Goal: Information Seeking & Learning: Learn about a topic

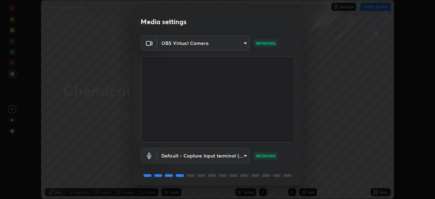
scroll to position [24, 0]
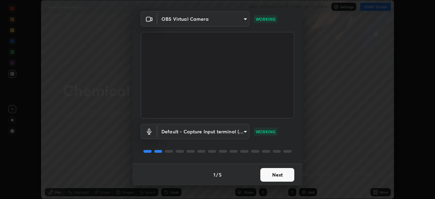
click at [274, 176] on button "Next" at bounding box center [278, 175] width 34 height 14
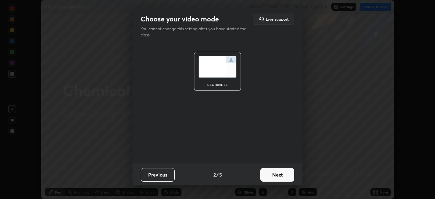
click at [273, 177] on button "Next" at bounding box center [278, 175] width 34 height 14
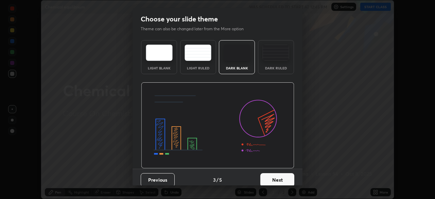
click at [279, 178] on button "Next" at bounding box center [278, 180] width 34 height 14
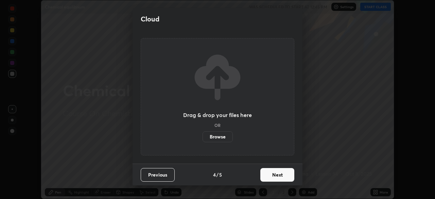
click at [279, 175] on button "Next" at bounding box center [278, 175] width 34 height 14
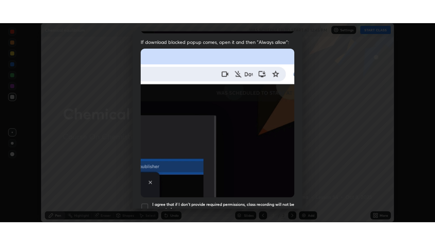
scroll to position [163, 0]
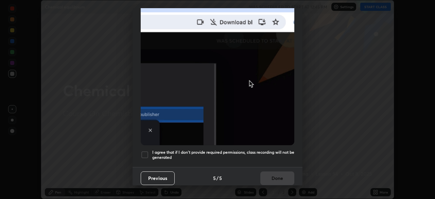
click at [147, 151] on div at bounding box center [145, 155] width 8 height 8
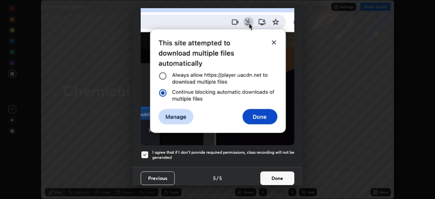
click at [276, 179] on button "Done" at bounding box center [278, 178] width 34 height 14
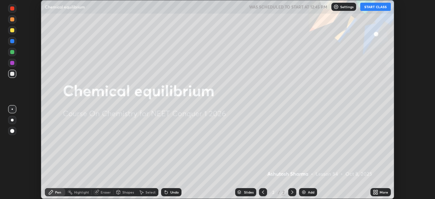
click at [384, 192] on div "More" at bounding box center [384, 191] width 9 height 3
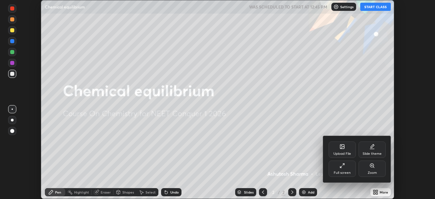
click at [341, 167] on icon at bounding box center [340, 166] width 1 height 1
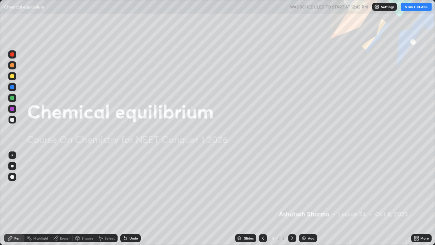
scroll to position [245, 435]
click at [303, 199] on img at bounding box center [303, 237] width 5 height 5
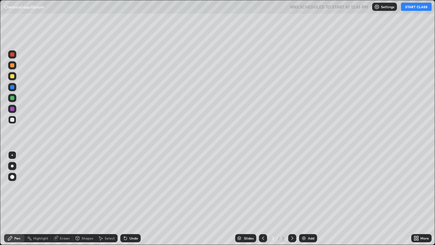
click at [12, 166] on div at bounding box center [12, 166] width 3 height 3
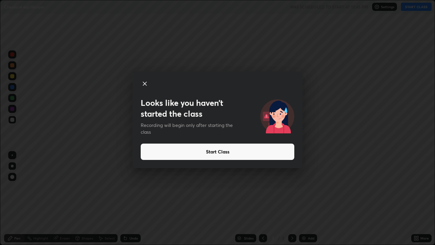
click at [204, 153] on button "Start Class" at bounding box center [218, 152] width 154 height 16
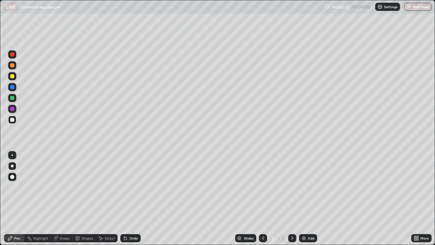
click at [309, 199] on div "Add" at bounding box center [311, 237] width 6 height 3
click at [14, 66] on div at bounding box center [12, 65] width 4 height 4
click at [13, 77] on div at bounding box center [12, 76] width 4 height 4
click at [14, 120] on div at bounding box center [12, 120] width 4 height 4
click at [14, 98] on div at bounding box center [12, 98] width 4 height 4
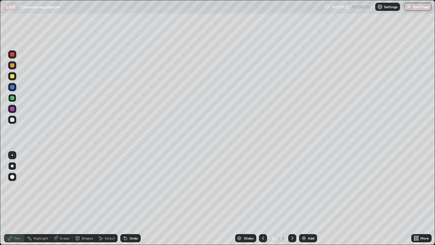
click at [305, 199] on img at bounding box center [303, 237] width 5 height 5
click at [13, 119] on div at bounding box center [12, 120] width 4 height 4
click at [128, 199] on div "Undo" at bounding box center [130, 238] width 20 height 8
click at [130, 199] on div "Undo" at bounding box center [134, 237] width 9 height 3
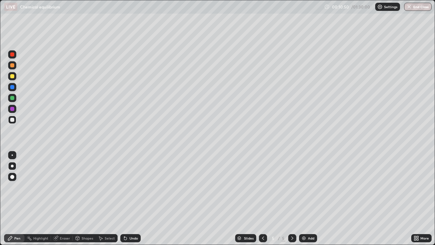
click at [130, 199] on div "Undo" at bounding box center [134, 237] width 9 height 3
click at [131, 199] on div "Undo" at bounding box center [130, 238] width 20 height 8
click at [131, 199] on div "Undo" at bounding box center [134, 237] width 9 height 3
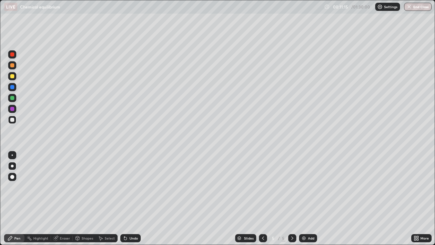
click at [130, 199] on div "Undo" at bounding box center [134, 237] width 9 height 3
click at [132, 199] on div "Undo" at bounding box center [134, 237] width 9 height 3
click at [131, 199] on div "Undo" at bounding box center [134, 237] width 9 height 3
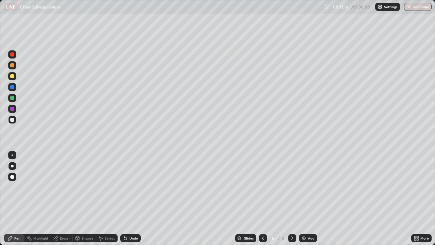
click at [131, 199] on div "Undo" at bounding box center [134, 237] width 9 height 3
click at [130, 199] on div "Undo" at bounding box center [134, 237] width 9 height 3
click at [131, 199] on div "Undo" at bounding box center [134, 237] width 9 height 3
click at [13, 110] on div at bounding box center [12, 109] width 4 height 4
click at [311, 199] on div "Add" at bounding box center [308, 238] width 18 height 8
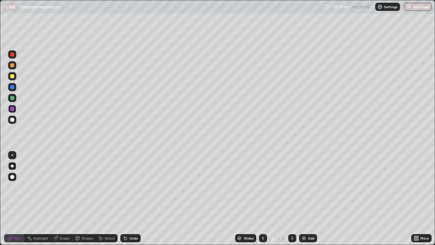
click at [12, 76] on div at bounding box center [12, 76] width 4 height 4
click at [308, 199] on div "Add" at bounding box center [308, 238] width 18 height 8
click at [13, 97] on div at bounding box center [12, 98] width 4 height 4
click at [60, 199] on div "Eraser" at bounding box center [65, 237] width 10 height 3
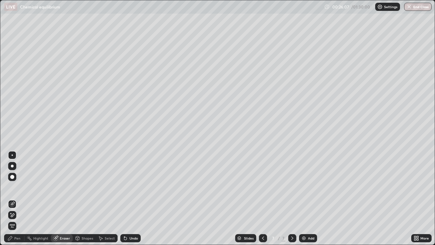
click at [15, 175] on div at bounding box center [12, 177] width 8 height 8
click at [16, 199] on div "Pen" at bounding box center [14, 238] width 20 height 8
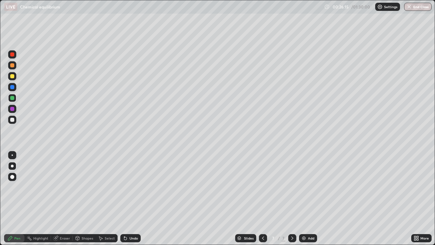
click at [13, 66] on div at bounding box center [12, 65] width 4 height 4
click at [13, 120] on div at bounding box center [12, 120] width 4 height 4
click at [308, 199] on div "Add" at bounding box center [311, 237] width 6 height 3
click at [13, 78] on div at bounding box center [12, 76] width 4 height 4
click at [13, 120] on div at bounding box center [12, 120] width 4 height 4
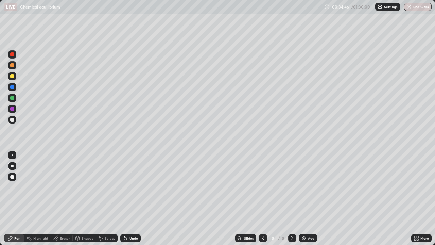
click at [13, 77] on div at bounding box center [12, 76] width 4 height 4
click at [12, 65] on div at bounding box center [12, 65] width 4 height 4
click at [13, 76] on div at bounding box center [12, 76] width 4 height 4
click at [309, 199] on div "Add" at bounding box center [311, 237] width 6 height 3
click at [263, 199] on icon at bounding box center [263, 237] width 5 height 5
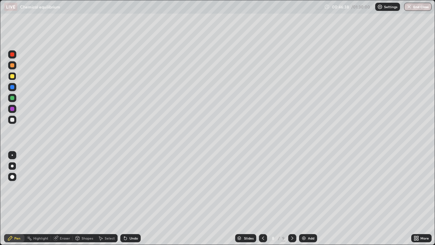
click at [309, 199] on div "Add" at bounding box center [311, 237] width 6 height 3
click at [15, 98] on div at bounding box center [12, 98] width 8 height 8
click at [13, 79] on div at bounding box center [12, 76] width 8 height 8
click at [14, 100] on div at bounding box center [12, 98] width 8 height 8
click at [16, 122] on div at bounding box center [12, 120] width 8 height 8
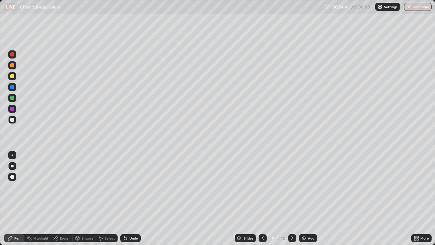
click at [307, 199] on div "Add" at bounding box center [308, 238] width 18 height 8
click at [13, 67] on div at bounding box center [12, 65] width 4 height 4
click at [13, 77] on div at bounding box center [12, 76] width 4 height 4
click at [262, 199] on icon at bounding box center [263, 237] width 5 height 5
click at [292, 199] on icon at bounding box center [292, 237] width 5 height 5
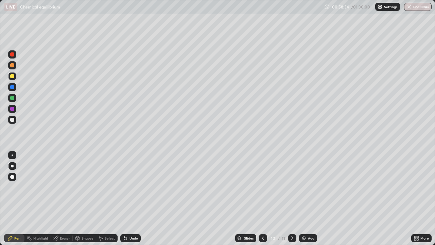
click at [259, 199] on div at bounding box center [263, 238] width 8 height 8
click at [292, 199] on icon at bounding box center [292, 237] width 5 height 5
click at [293, 199] on icon at bounding box center [292, 237] width 5 height 5
click at [309, 199] on div "Add" at bounding box center [311, 237] width 6 height 3
click at [14, 66] on div at bounding box center [12, 65] width 4 height 4
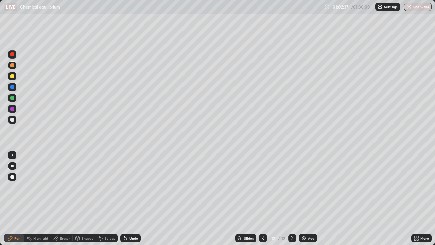
click at [12, 77] on div at bounding box center [12, 76] width 4 height 4
click at [128, 199] on div "Undo" at bounding box center [130, 238] width 20 height 8
click at [14, 121] on div at bounding box center [12, 120] width 4 height 4
click at [63, 199] on div "Eraser" at bounding box center [65, 237] width 10 height 3
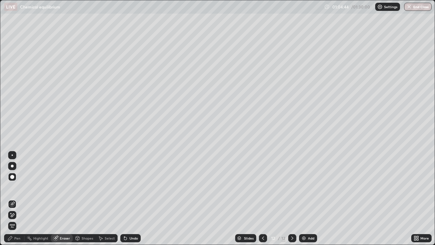
click at [18, 199] on div "Pen" at bounding box center [17, 237] width 6 height 3
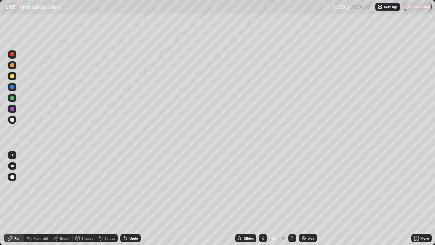
click at [13, 67] on div at bounding box center [12, 65] width 4 height 4
click at [61, 199] on div "Eraser" at bounding box center [65, 237] width 10 height 3
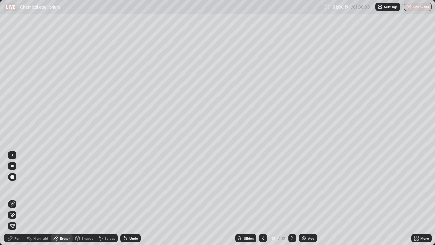
click at [21, 199] on div "Pen" at bounding box center [14, 238] width 20 height 8
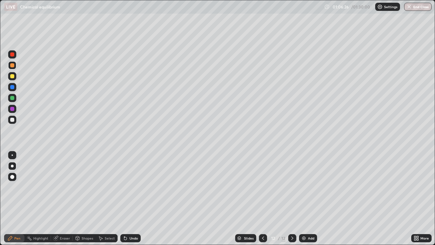
click at [130, 199] on div "Undo" at bounding box center [134, 237] width 9 height 3
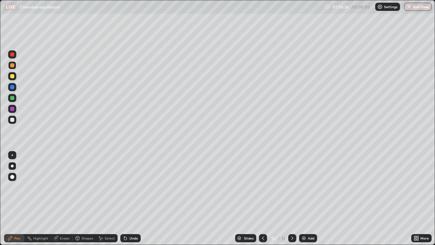
click at [130, 199] on div "Undo" at bounding box center [134, 237] width 9 height 3
click at [131, 199] on div "Undo" at bounding box center [134, 237] width 9 height 3
click at [130, 199] on div "Undo" at bounding box center [134, 237] width 9 height 3
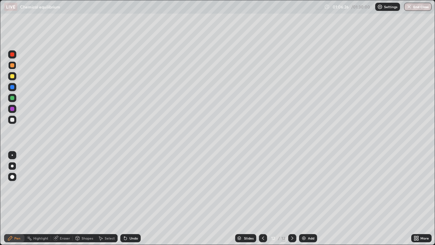
click at [130, 199] on div "Undo" at bounding box center [134, 237] width 9 height 3
click at [124, 199] on icon at bounding box center [125, 238] width 3 height 3
click at [309, 199] on div "Add" at bounding box center [311, 237] width 6 height 3
click at [263, 199] on icon at bounding box center [263, 237] width 5 height 5
click at [291, 199] on icon at bounding box center [292, 237] width 5 height 5
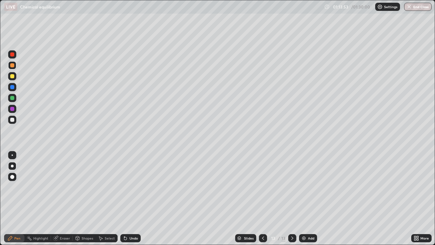
click at [308, 199] on div "Add" at bounding box center [308, 238] width 18 height 8
click at [13, 119] on div at bounding box center [12, 120] width 4 height 4
click at [14, 98] on div at bounding box center [12, 98] width 4 height 4
click at [12, 77] on div at bounding box center [12, 76] width 4 height 4
click at [13, 66] on div at bounding box center [12, 65] width 4 height 4
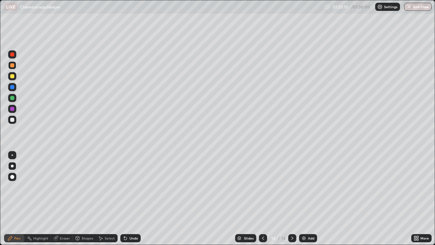
click at [410, 7] on img "button" at bounding box center [409, 6] width 5 height 5
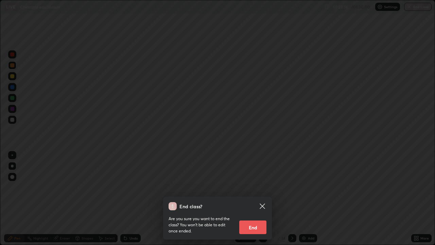
click at [255, 199] on button "End" at bounding box center [252, 227] width 27 height 14
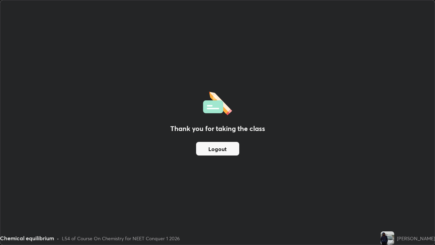
click at [218, 146] on button "Logout" at bounding box center [217, 149] width 43 height 14
click at [214, 144] on button "Logout" at bounding box center [217, 149] width 43 height 14
click at [421, 199] on div "Thank you for taking the class Logout" at bounding box center [217, 122] width 435 height 244
click at [300, 199] on div "Thank you for taking the class Logout" at bounding box center [217, 122] width 435 height 244
click at [301, 199] on div "Thank you for taking the class Logout" at bounding box center [217, 122] width 435 height 244
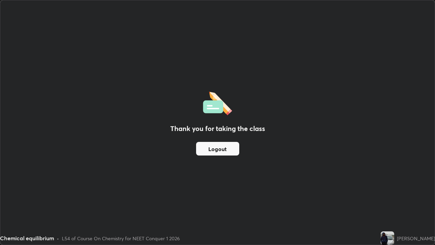
click at [234, 149] on button "Logout" at bounding box center [217, 149] width 43 height 14
